Goal: Communication & Community: Answer question/provide support

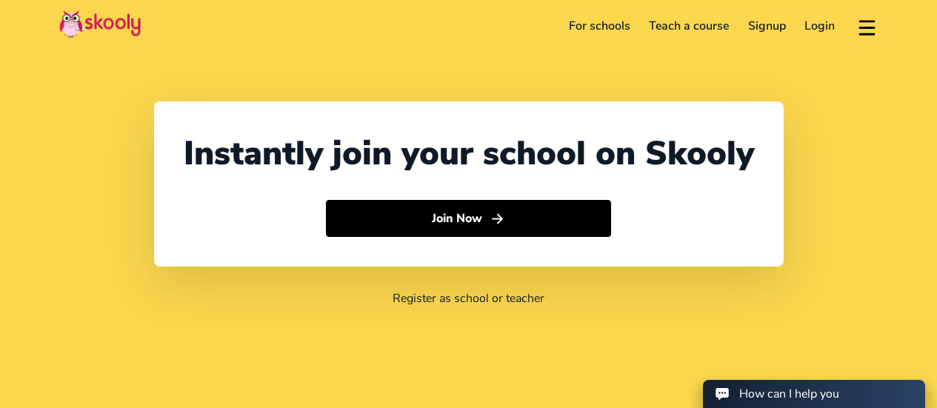
select select "27"
select select "[GEOGRAPHIC_DATA]"
select select "[GEOGRAPHIC_DATA]/[GEOGRAPHIC_DATA]"
click at [807, 27] on link "Login" at bounding box center [820, 26] width 50 height 24
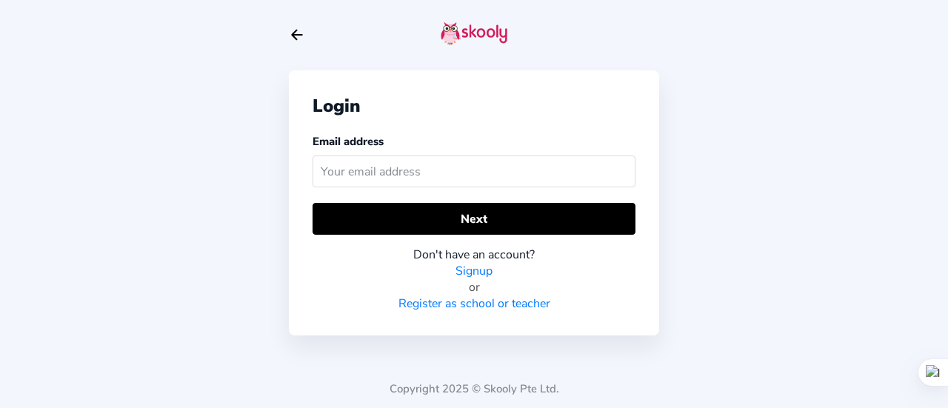
click at [514, 167] on input "text" at bounding box center [474, 172] width 323 height 32
type input "[EMAIL_ADDRESS][DOMAIN_NAME]"
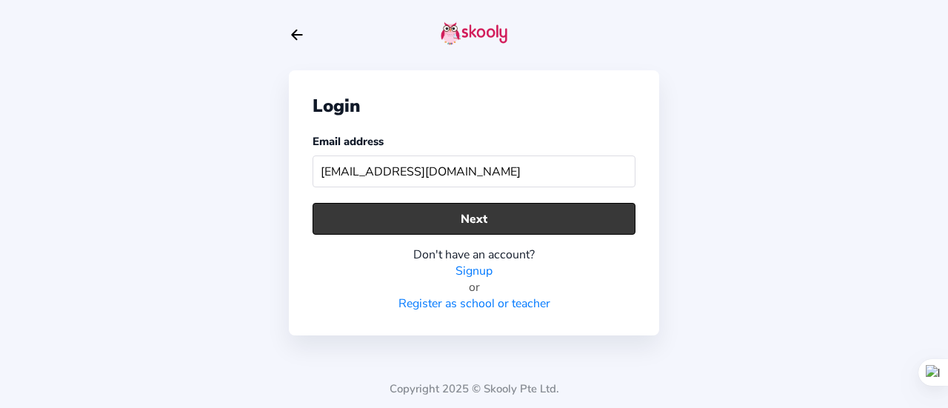
click at [496, 219] on button "Next" at bounding box center [474, 219] width 323 height 32
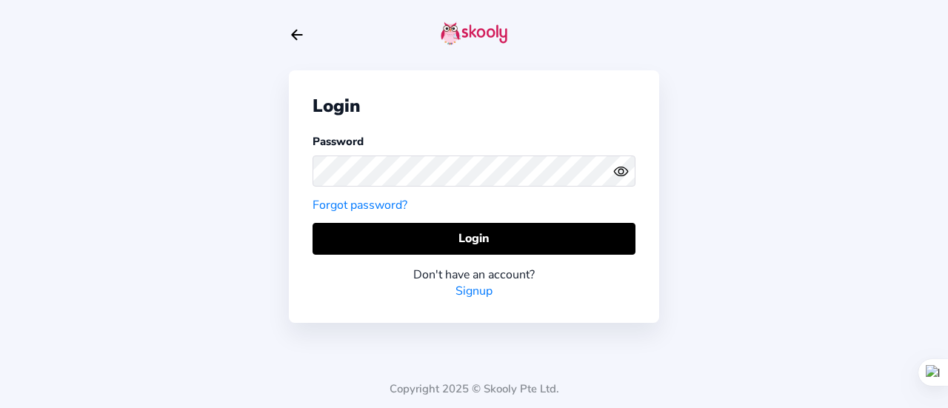
click at [618, 176] on icon "Eye" at bounding box center [621, 172] width 16 height 16
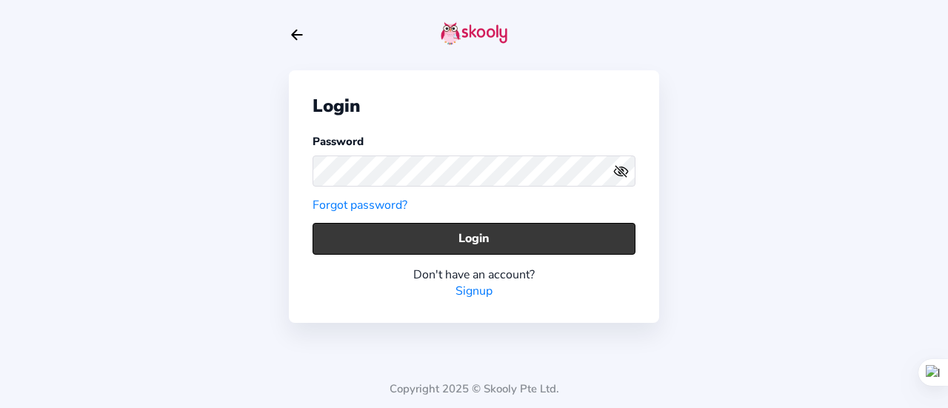
click at [505, 239] on button "Login" at bounding box center [474, 239] width 323 height 32
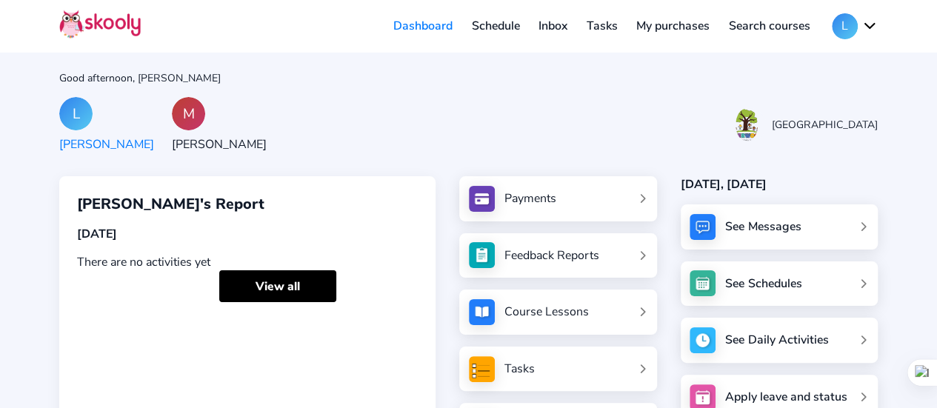
click at [551, 27] on link "Inbox" at bounding box center [553, 26] width 48 height 24
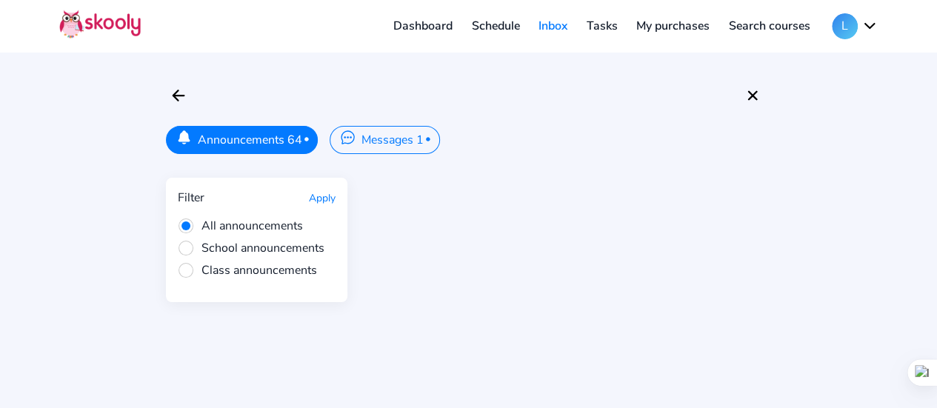
click at [370, 144] on button "Messages 1 •" at bounding box center [385, 140] width 110 height 28
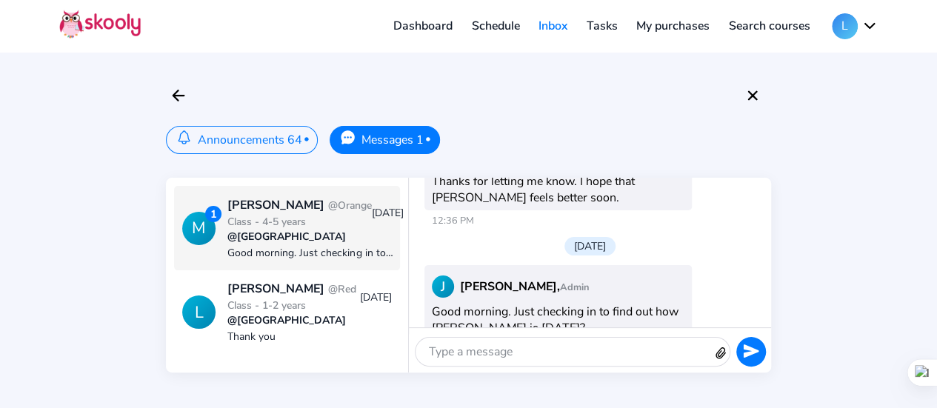
scroll to position [1023, 0]
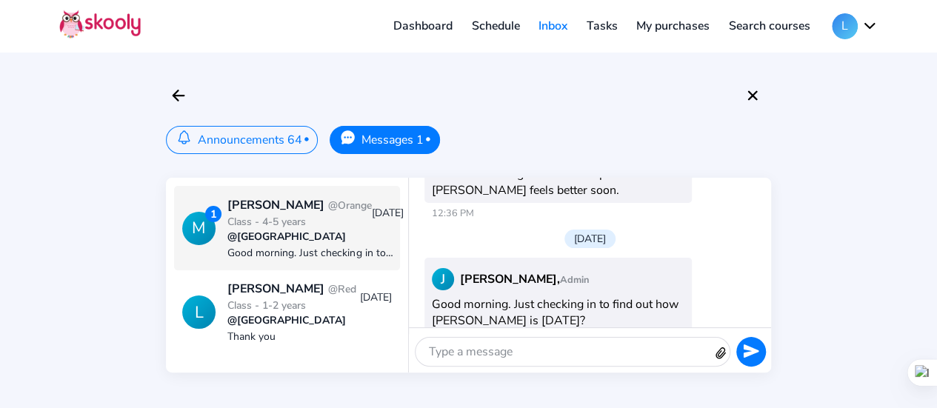
click at [541, 338] on div at bounding box center [564, 352] width 297 height 28
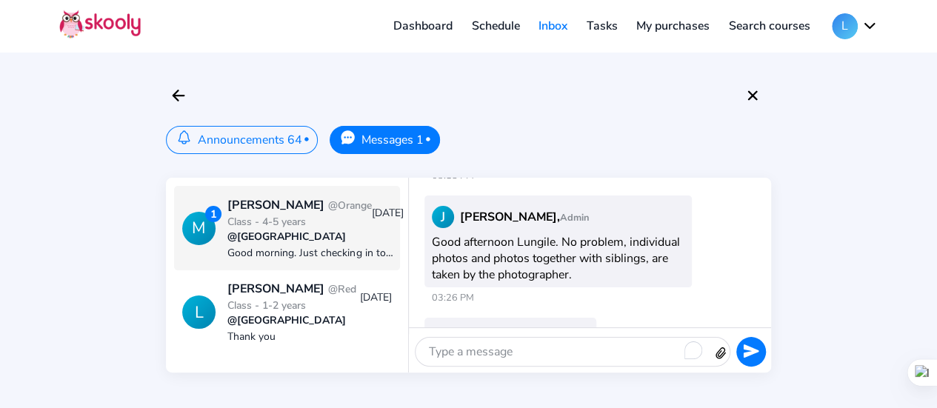
scroll to position [1290, 0]
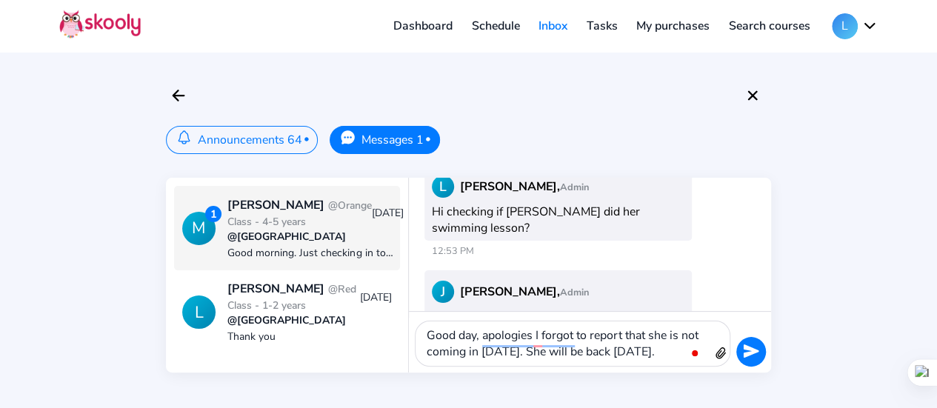
click at [744, 355] on icon "send" at bounding box center [751, 350] width 16 height 13
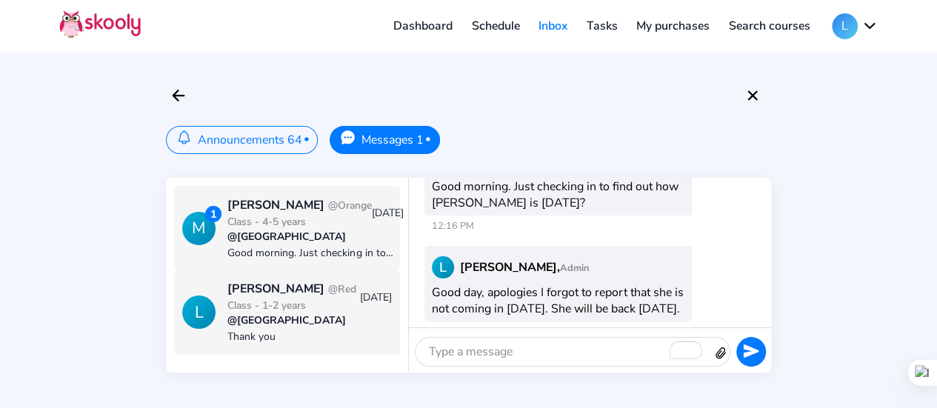
click at [302, 281] on div "[PERSON_NAME] @Red Class - 1-2 years" at bounding box center [293, 297] width 132 height 33
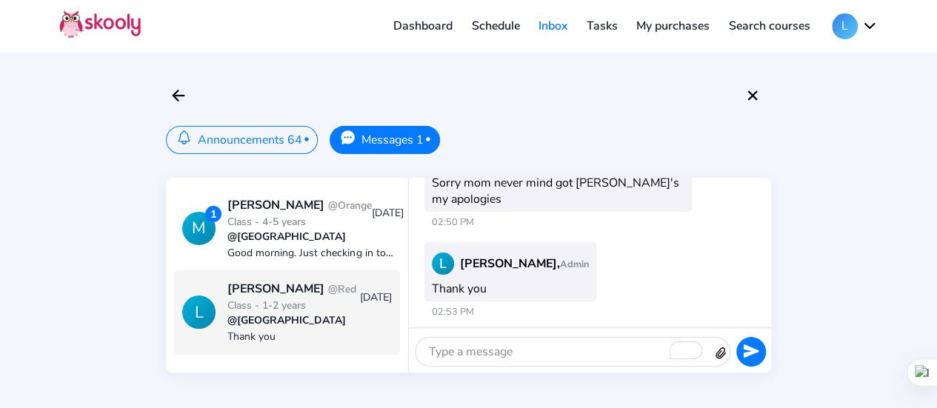
scroll to position [936, 0]
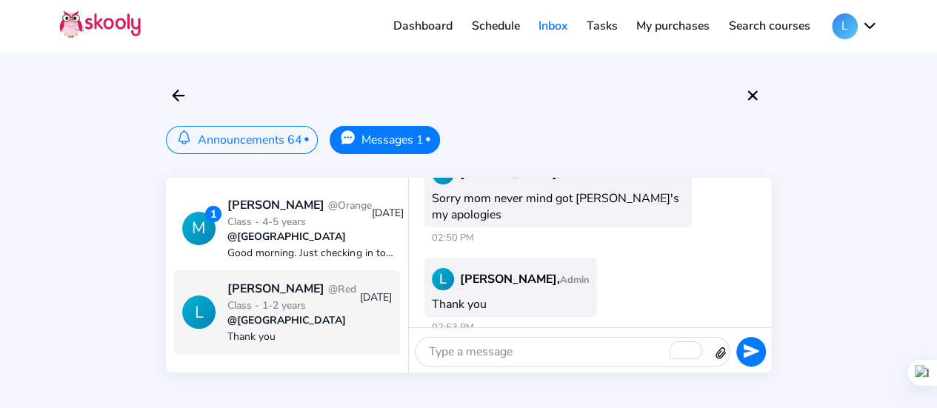
click at [459, 351] on div "To enrich screen reader interactions, please activate Accessibility in Grammarl…" at bounding box center [564, 352] width 297 height 28
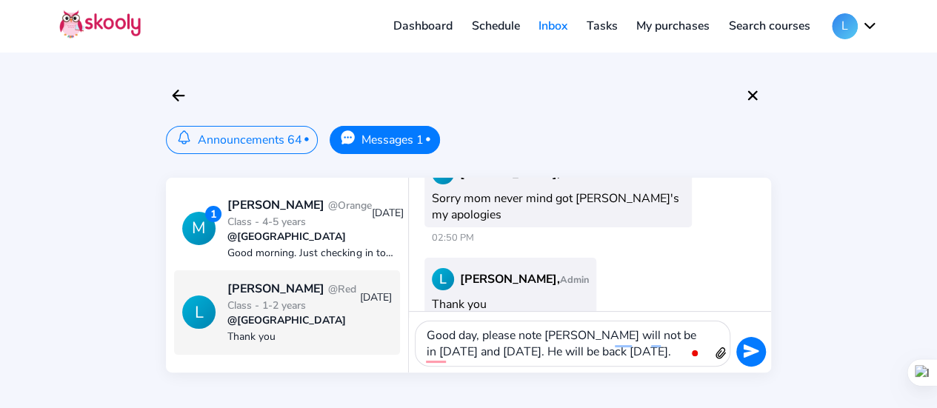
click at [744, 341] on button at bounding box center [751, 352] width 30 height 30
click at [753, 353] on icon "send" at bounding box center [751, 350] width 16 height 13
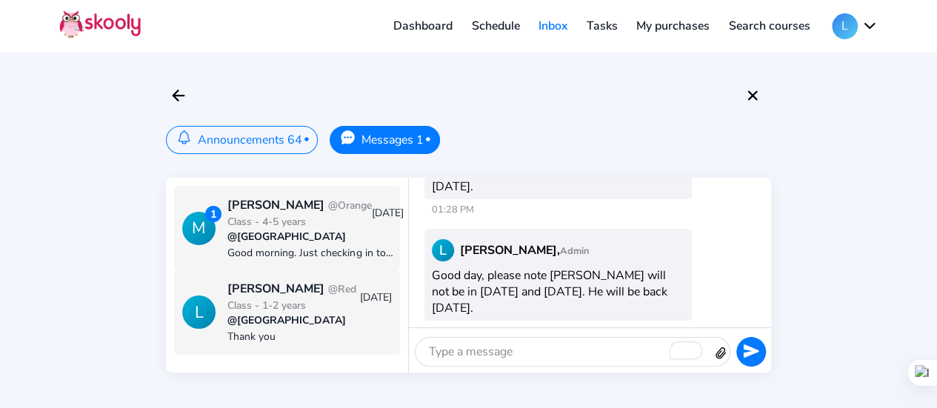
scroll to position [0, 0]
click at [301, 260] on div "Good morning. Just checking in to find out how [PERSON_NAME] is [DATE]?" at bounding box center [315, 253] width 176 height 14
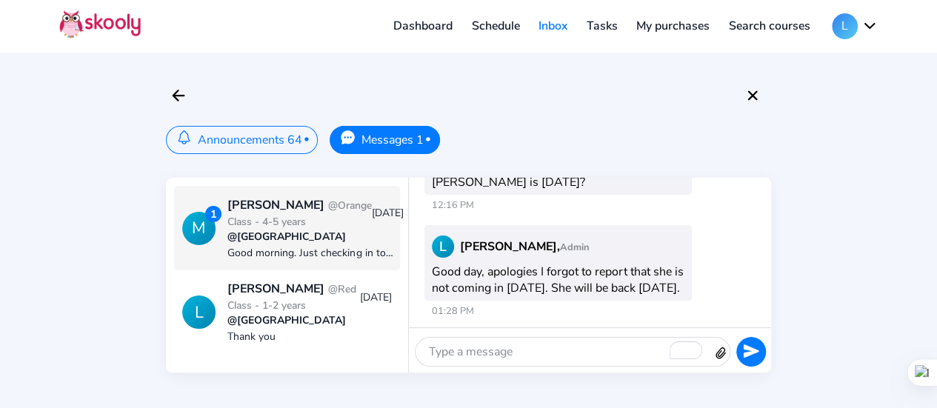
scroll to position [993, 0]
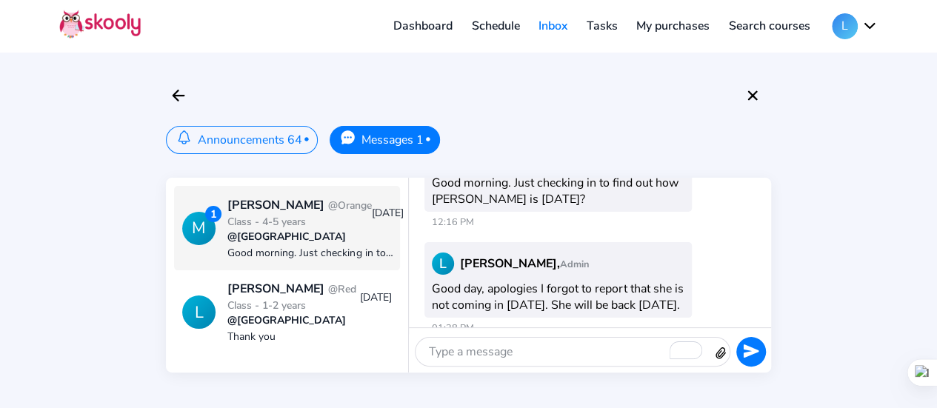
click at [213, 141] on button "Announcements 64 •" at bounding box center [242, 140] width 152 height 28
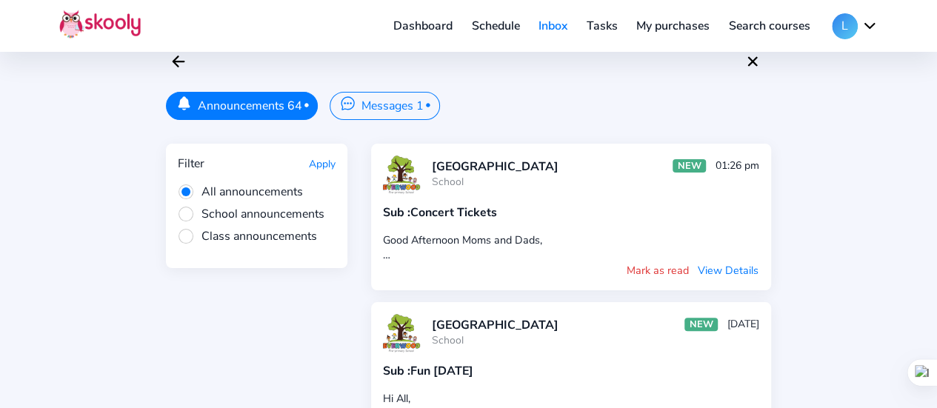
scroll to position [76, 0]
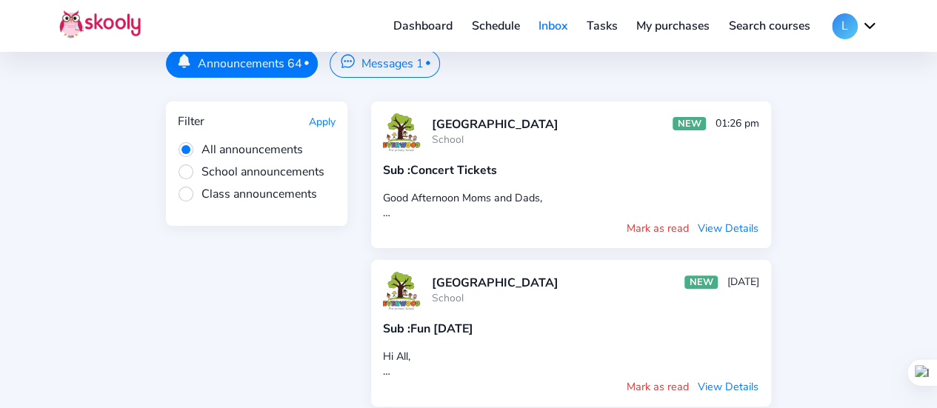
click at [720, 224] on button "View Details" at bounding box center [728, 228] width 62 height 16
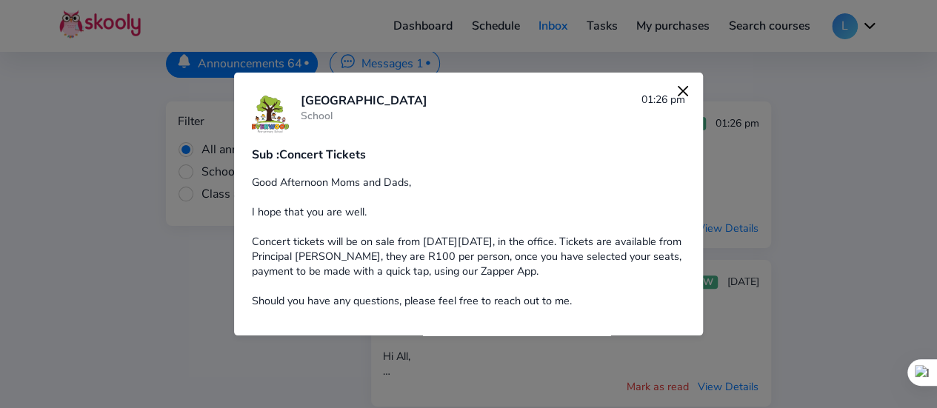
scroll to position [12, 0]
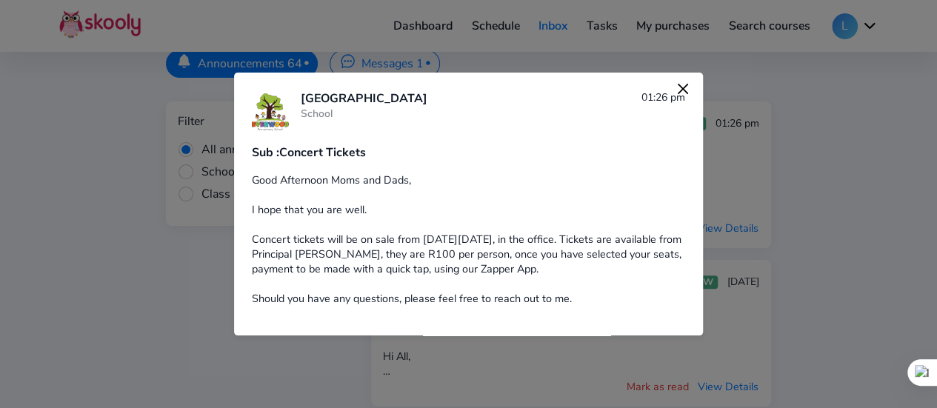
drag, startPoint x: 546, startPoint y: 167, endPoint x: 442, endPoint y: 149, distance: 105.2
drag, startPoint x: 442, startPoint y: 149, endPoint x: 376, endPoint y: 149, distance: 66.7
drag, startPoint x: 376, startPoint y: 149, endPoint x: 318, endPoint y: 116, distance: 66.3
click at [318, 116] on div "School" at bounding box center [364, 114] width 127 height 14
drag, startPoint x: 419, startPoint y: 127, endPoint x: 338, endPoint y: 204, distance: 112.1
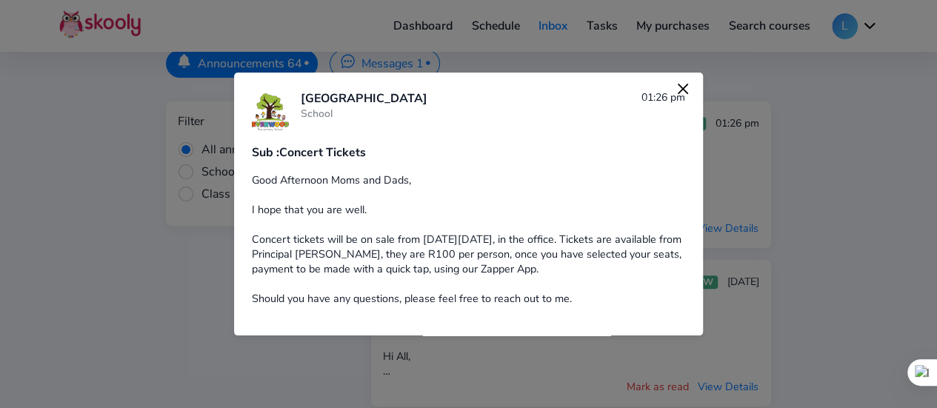
click at [338, 206] on div "Good Afternoon Moms and Dads, I hope that you are well. Concert tickets will be…" at bounding box center [468, 239] width 433 height 133
click at [673, 88] on img at bounding box center [683, 89] width 21 height 21
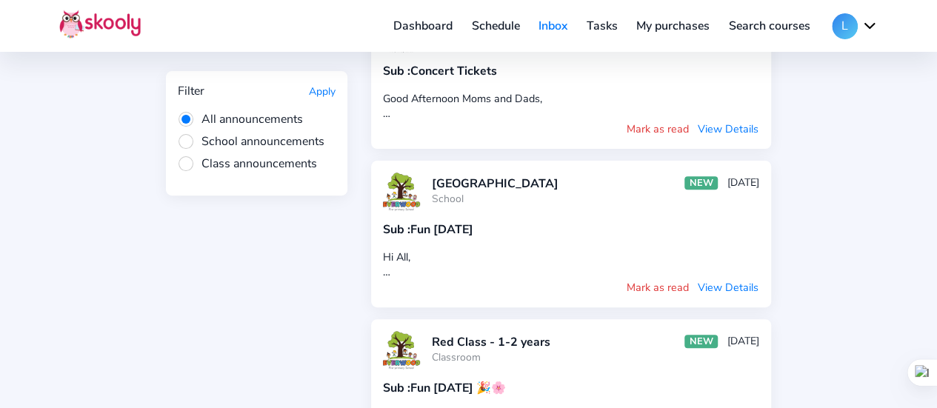
scroll to position [176, 0]
click at [732, 279] on button "View Details" at bounding box center [728, 286] width 62 height 16
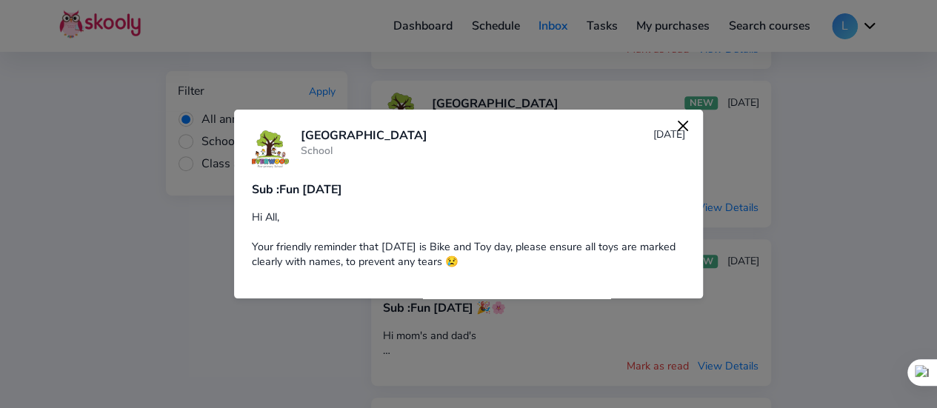
scroll to position [258, 0]
click at [673, 124] on img at bounding box center [683, 126] width 21 height 21
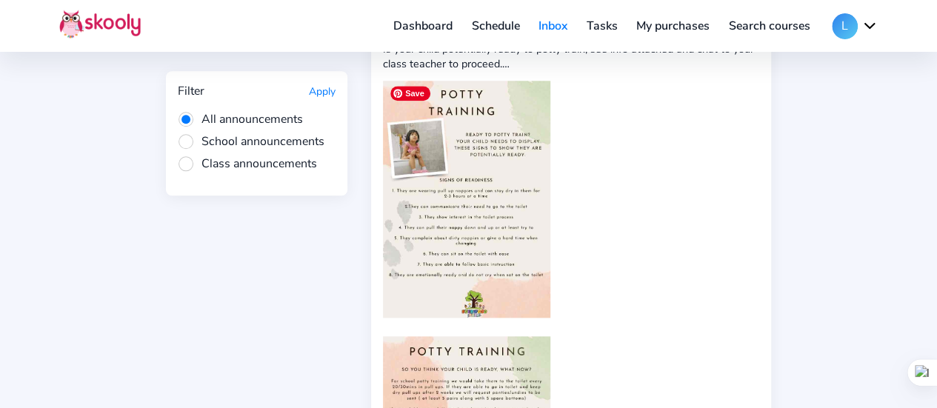
scroll to position [653, 0]
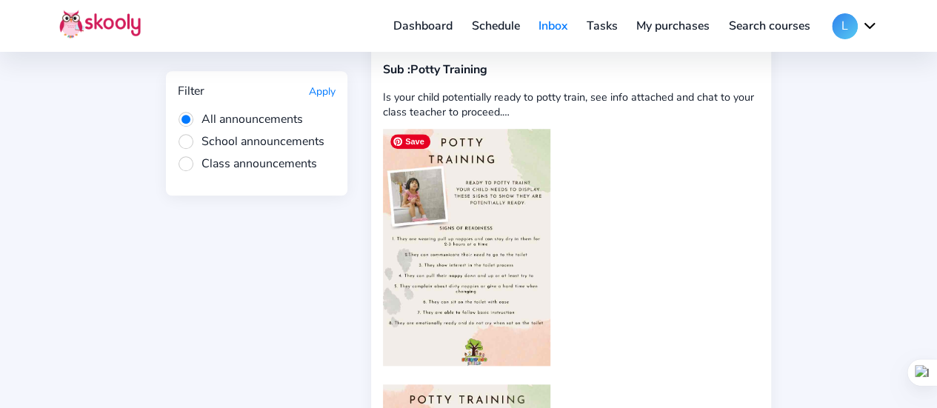
click at [486, 227] on img at bounding box center [466, 247] width 167 height 237
click at [432, 257] on img at bounding box center [466, 247] width 167 height 237
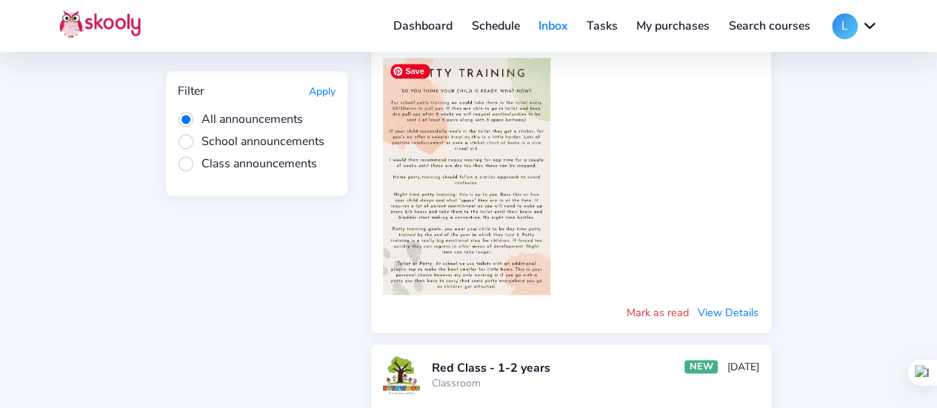
scroll to position [993, 0]
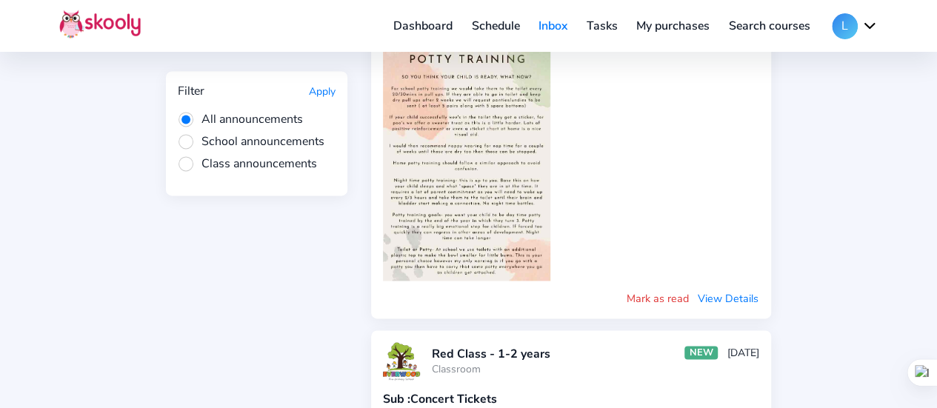
click at [716, 300] on button "View Details" at bounding box center [728, 298] width 62 height 16
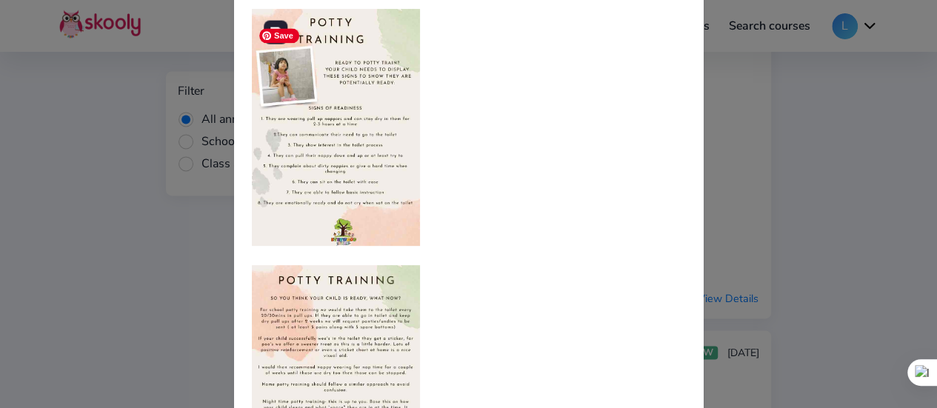
scroll to position [0, 0]
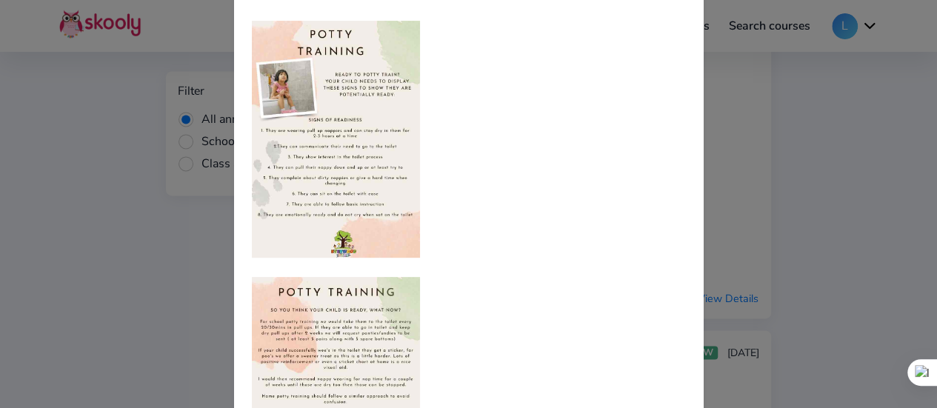
click at [161, 150] on div at bounding box center [468, 204] width 937 height 408
